Goal: Task Accomplishment & Management: Use online tool/utility

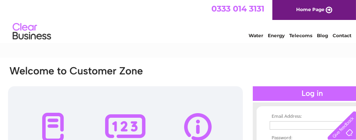
type input "evansdolgian@gmail.com"
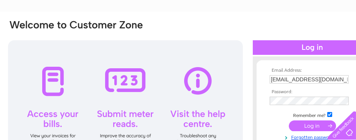
scroll to position [61, 0]
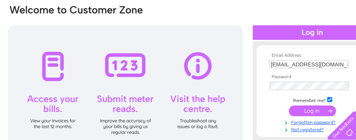
click at [125, 68] on div at bounding box center [125, 92] width 234 height 134
click at [126, 68] on div at bounding box center [125, 92] width 234 height 134
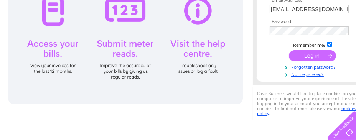
scroll to position [101, 0]
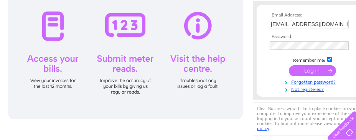
click at [124, 69] on div at bounding box center [125, 52] width 234 height 134
click at [125, 25] on div at bounding box center [125, 52] width 234 height 134
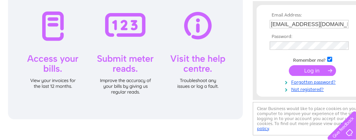
click at [125, 25] on div at bounding box center [125, 52] width 234 height 134
drag, startPoint x: 316, startPoint y: 68, endPoint x: 323, endPoint y: 68, distance: 6.9
click at [323, 68] on input "submit" at bounding box center [311, 70] width 47 height 11
click at [315, 68] on input "submit" at bounding box center [311, 70] width 47 height 11
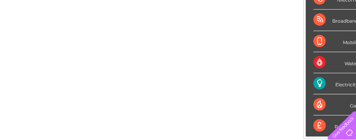
scroll to position [137, 0]
click at [315, 84] on div "Electricity" at bounding box center [335, 83] width 45 height 21
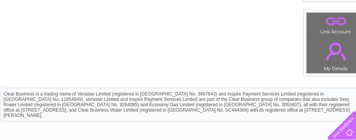
scroll to position [274, 0]
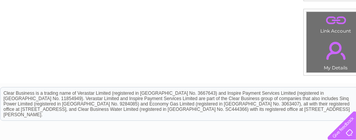
click at [330, 18] on link "." at bounding box center [335, 20] width 55 height 13
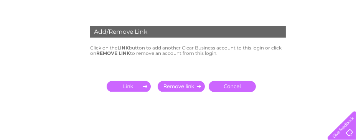
scroll to position [107, 0]
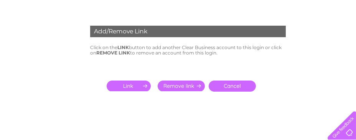
click at [127, 85] on input "submit" at bounding box center [130, 85] width 47 height 11
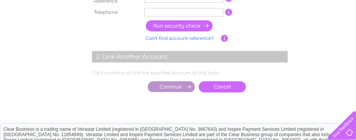
scroll to position [189, 0]
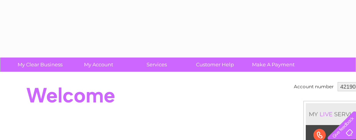
scroll to position [274, 0]
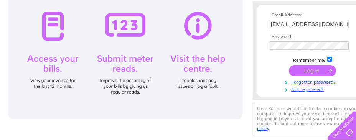
click at [298, 71] on input "submit" at bounding box center [311, 70] width 47 height 11
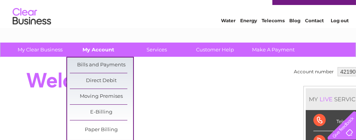
scroll to position [30, 0]
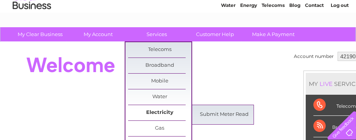
click at [146, 113] on link "Electricity" at bounding box center [159, 112] width 63 height 15
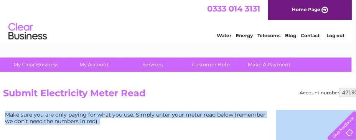
scroll to position [0, 23]
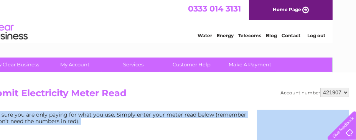
drag, startPoint x: 352, startPoint y: 129, endPoint x: 357, endPoint y: 135, distance: 7.4
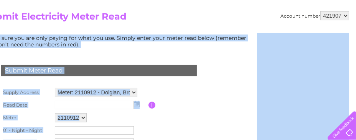
scroll to position [92, 23]
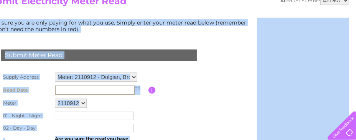
click at [61, 88] on input "text" at bounding box center [95, 89] width 80 height 9
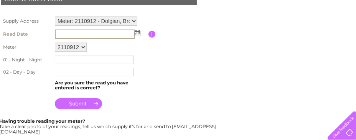
scroll to position [133, 23]
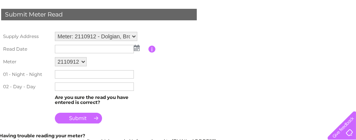
click at [135, 48] on img at bounding box center [137, 48] width 6 height 6
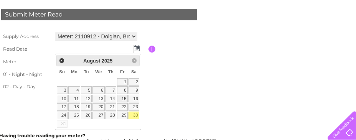
click at [120, 100] on link "15" at bounding box center [122, 99] width 11 height 8
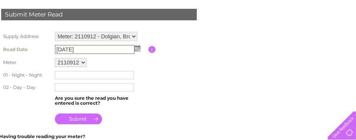
click at [84, 47] on input "2025/08/15" at bounding box center [95, 49] width 80 height 9
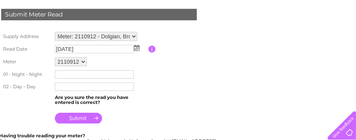
click at [137, 49] on img at bounding box center [137, 48] width 6 height 6
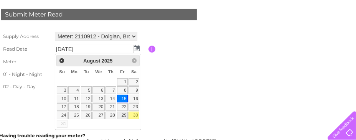
click at [123, 116] on link "29" at bounding box center [122, 115] width 11 height 8
type input "2025/08/29"
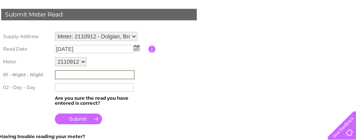
click at [57, 75] on input "text" at bounding box center [95, 74] width 80 height 9
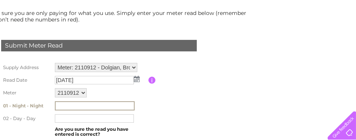
scroll to position [118, 23]
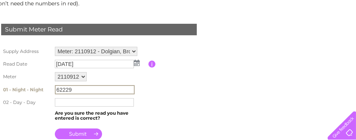
type input "62229"
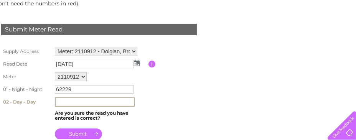
click at [69, 103] on input "text" at bounding box center [95, 101] width 80 height 9
type input "69337"
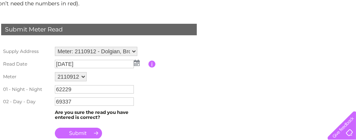
click at [72, 131] on input "submit" at bounding box center [78, 133] width 47 height 11
